Goal: Task Accomplishment & Management: Use online tool/utility

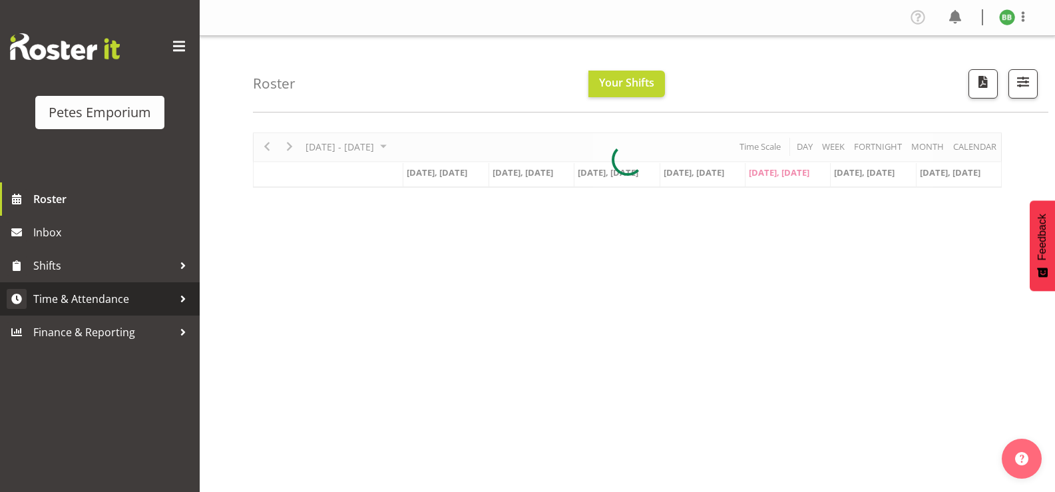
click at [115, 308] on span "Time & Attendance" at bounding box center [103, 299] width 140 height 20
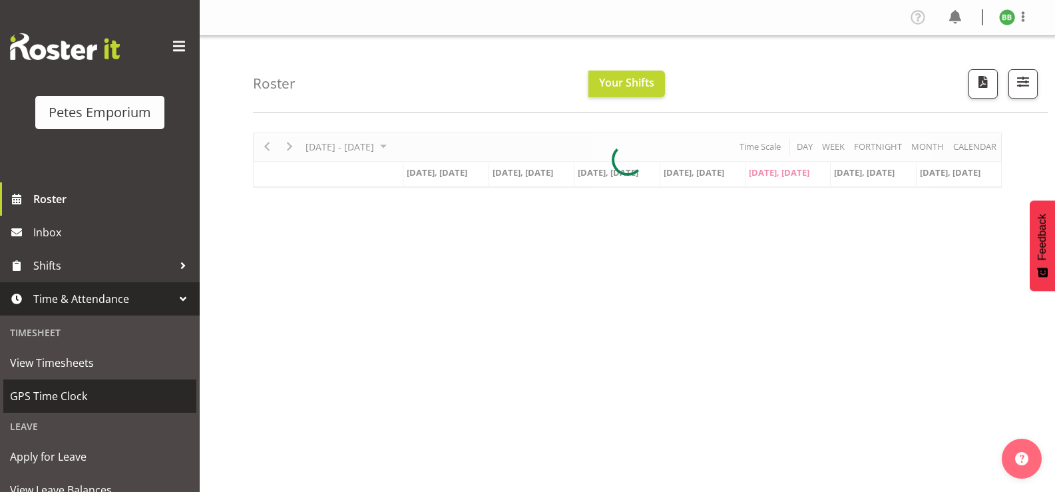
click at [86, 397] on span "GPS Time Clock" at bounding box center [100, 396] width 180 height 20
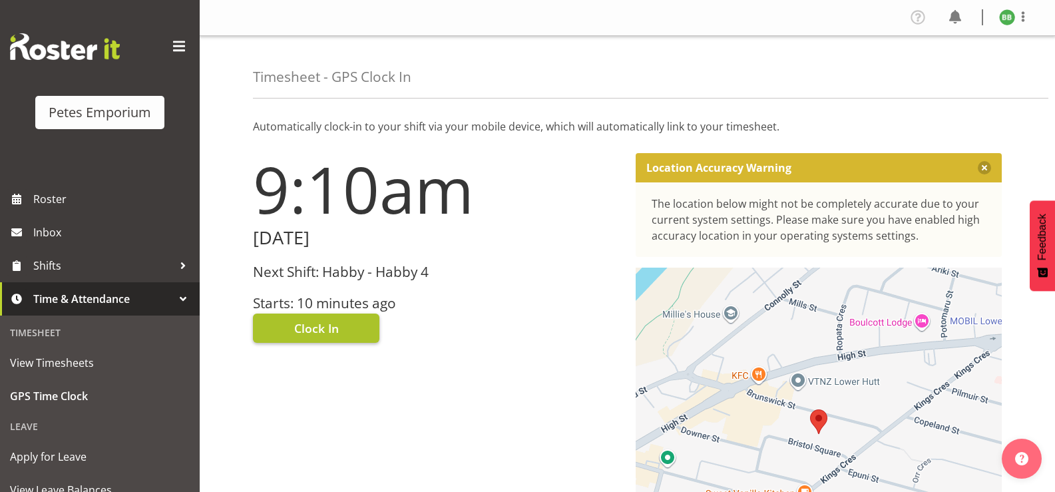
click at [323, 331] on span "Clock In" at bounding box center [316, 327] width 45 height 17
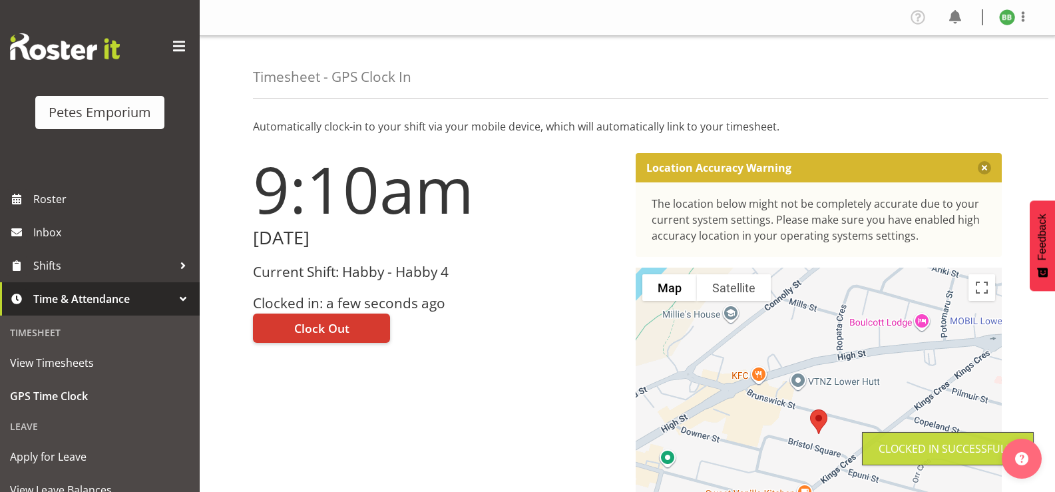
click at [1007, 23] on img at bounding box center [1007, 17] width 16 height 16
click at [958, 69] on link "Log Out" at bounding box center [967, 70] width 128 height 24
